Goal: Navigation & Orientation: Go to known website

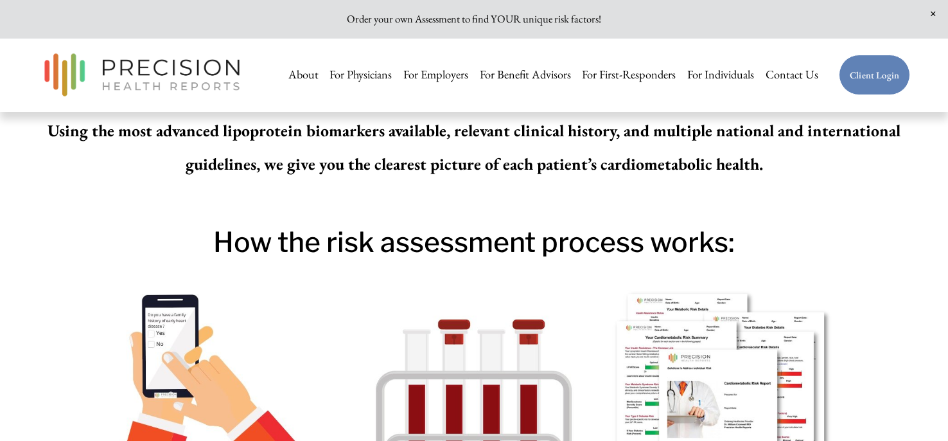
scroll to position [180, 0]
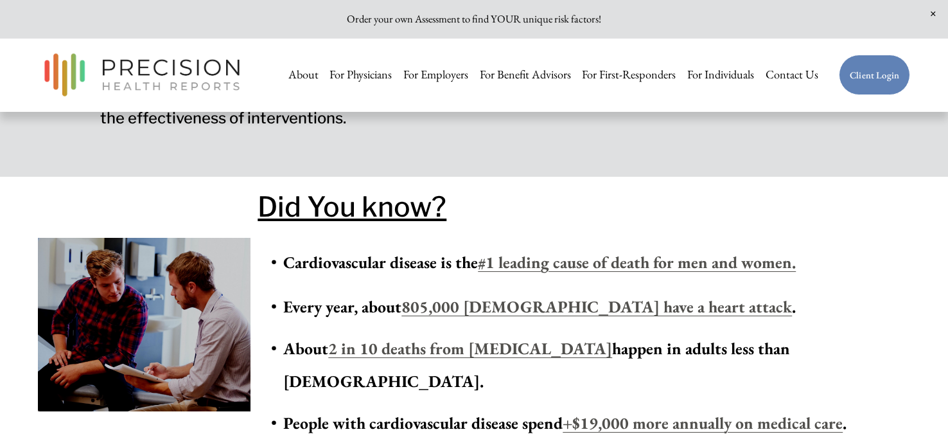
scroll to position [792, 0]
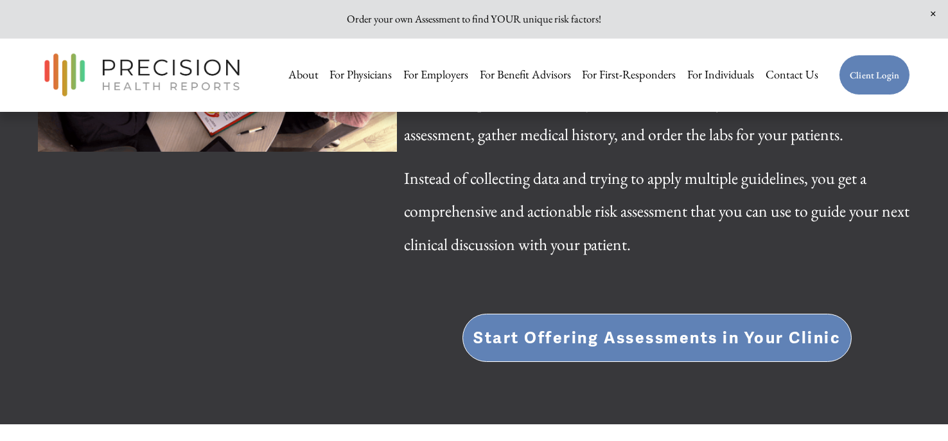
scroll to position [2325, 0]
